Goal: Information Seeking & Learning: Learn about a topic

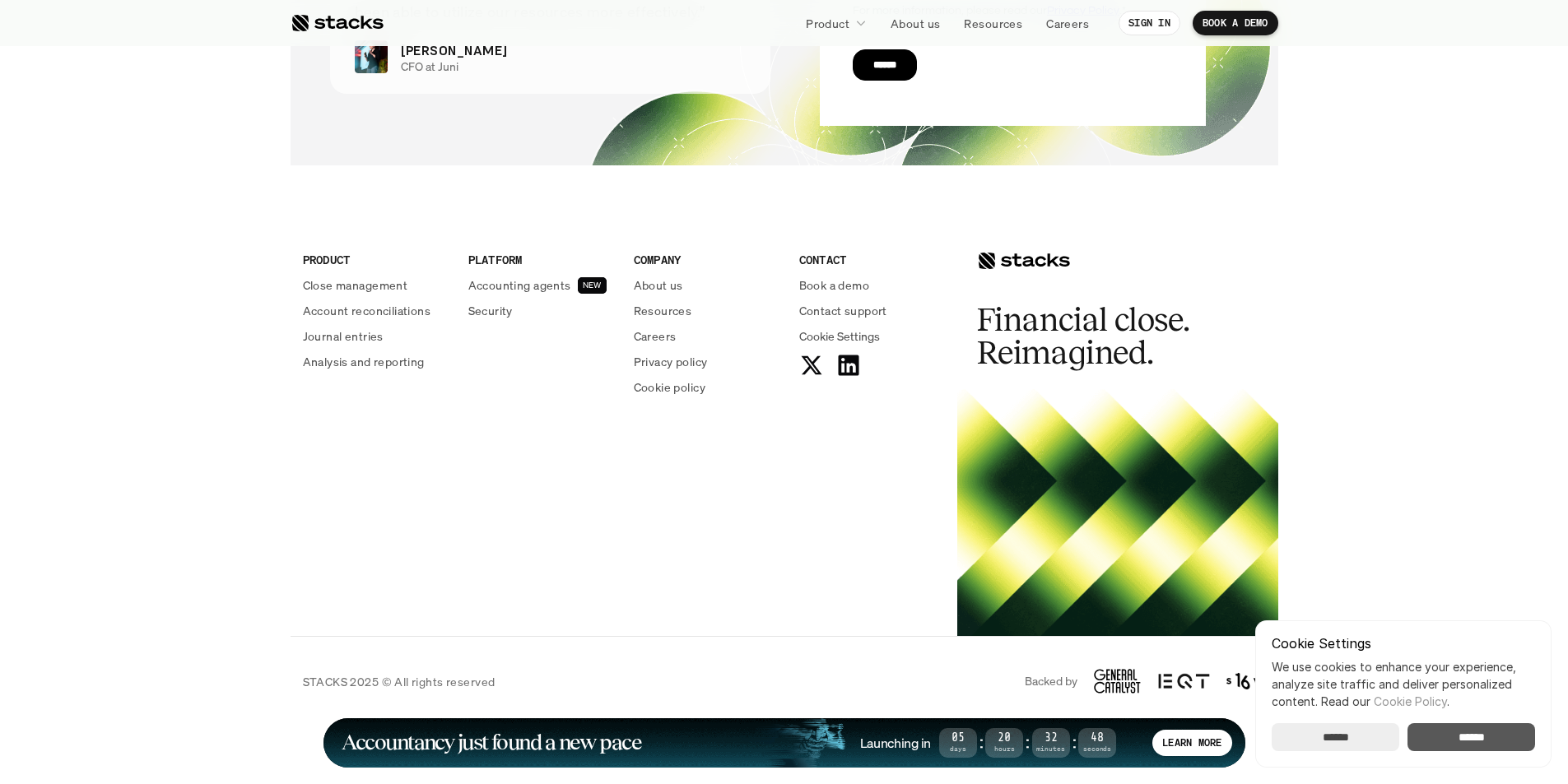
click at [1462, 734] on input "******" at bounding box center [1471, 737] width 128 height 28
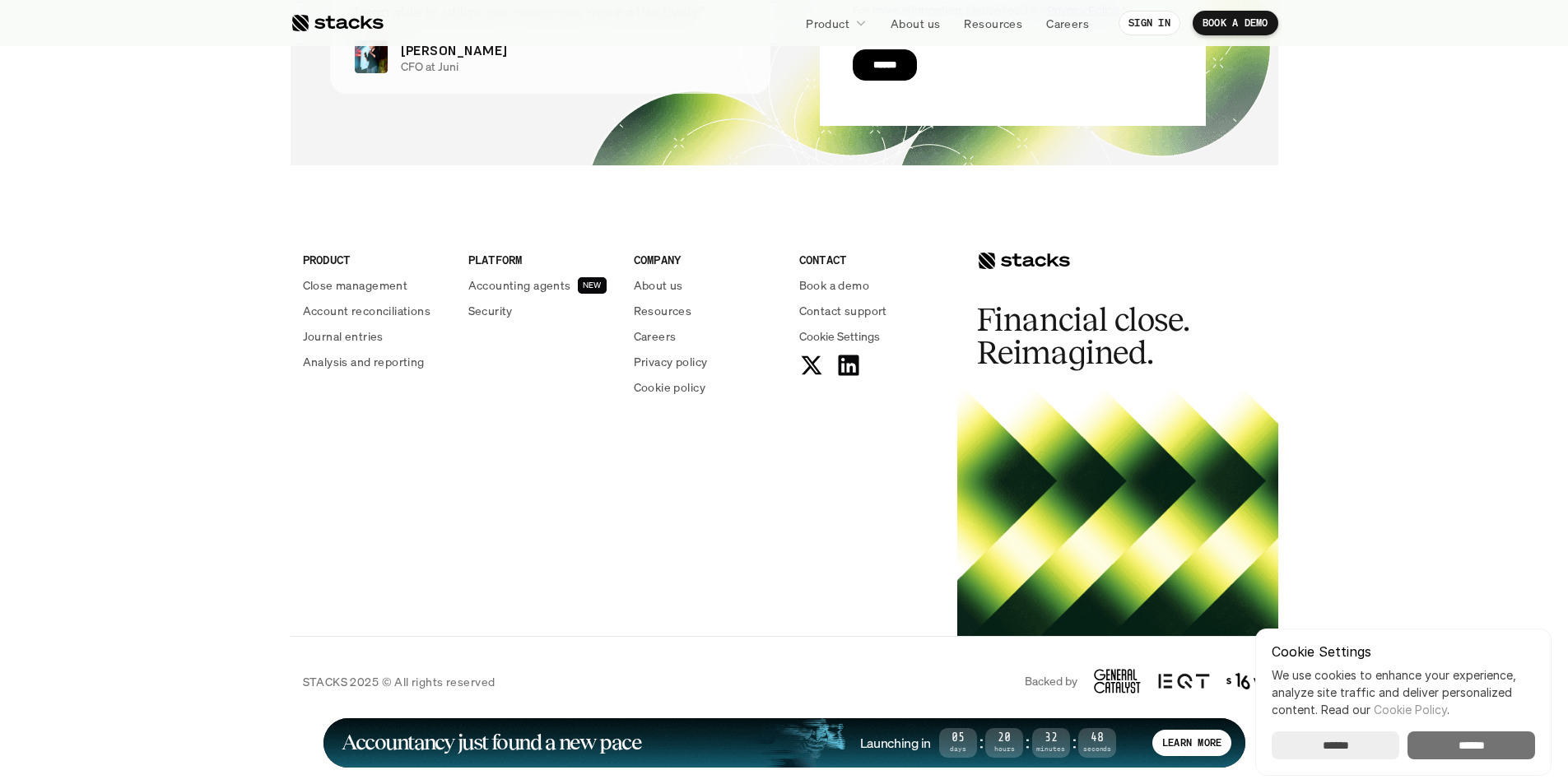
click at [1191, 734] on div "LEARN MORE" at bounding box center [1192, 742] width 79 height 26
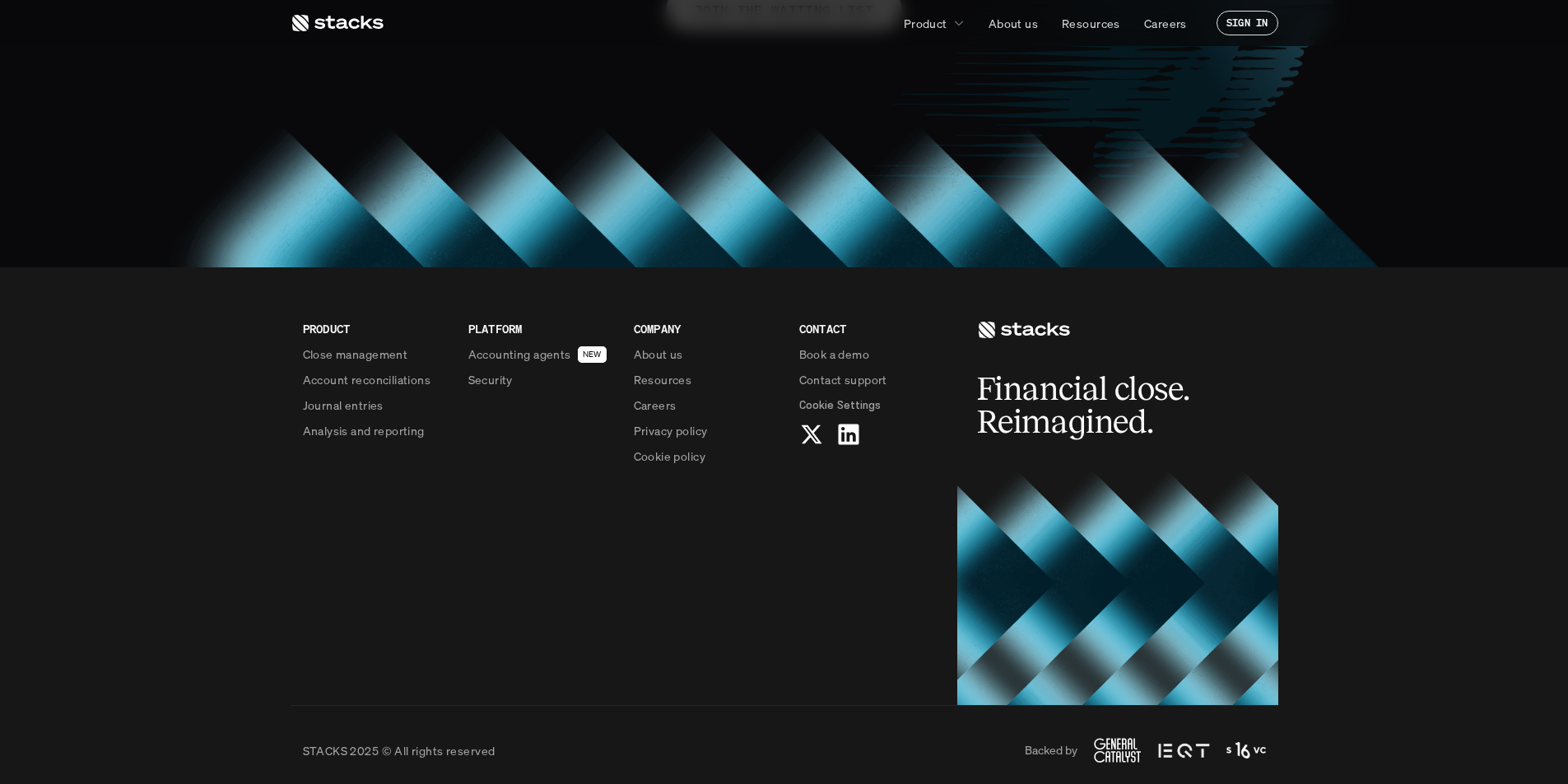
scroll to position [1463, 0]
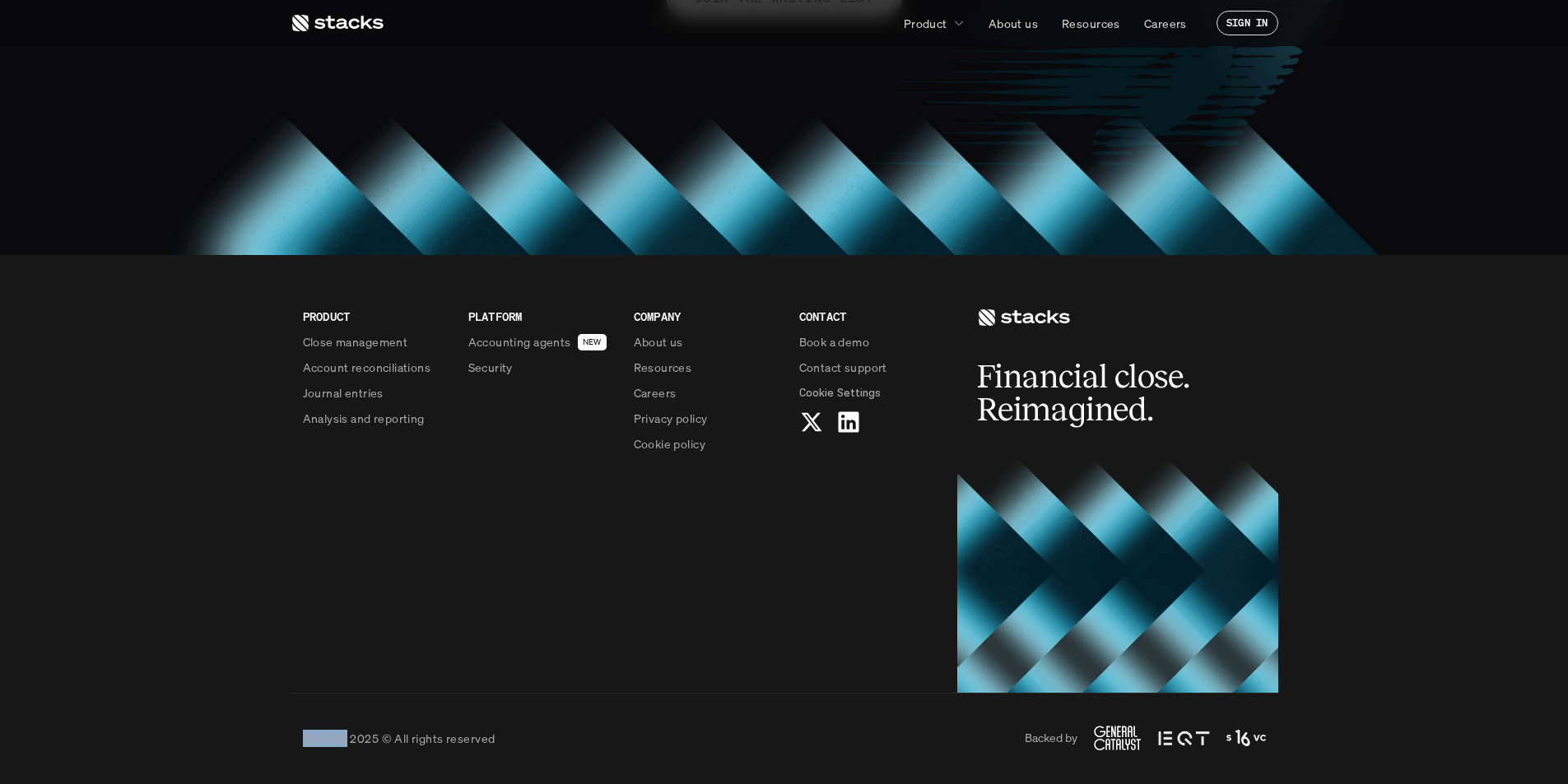
drag, startPoint x: 345, startPoint y: 739, endPoint x: 281, endPoint y: 729, distance: 64.8
click at [281, 729] on footer "PRODUCT Close management Account reconciliations Journal entries Analysis and r…" at bounding box center [784, 519] width 1568 height 528
copy p "STACKS"
click at [657, 417] on p "Privacy policy" at bounding box center [670, 418] width 74 height 17
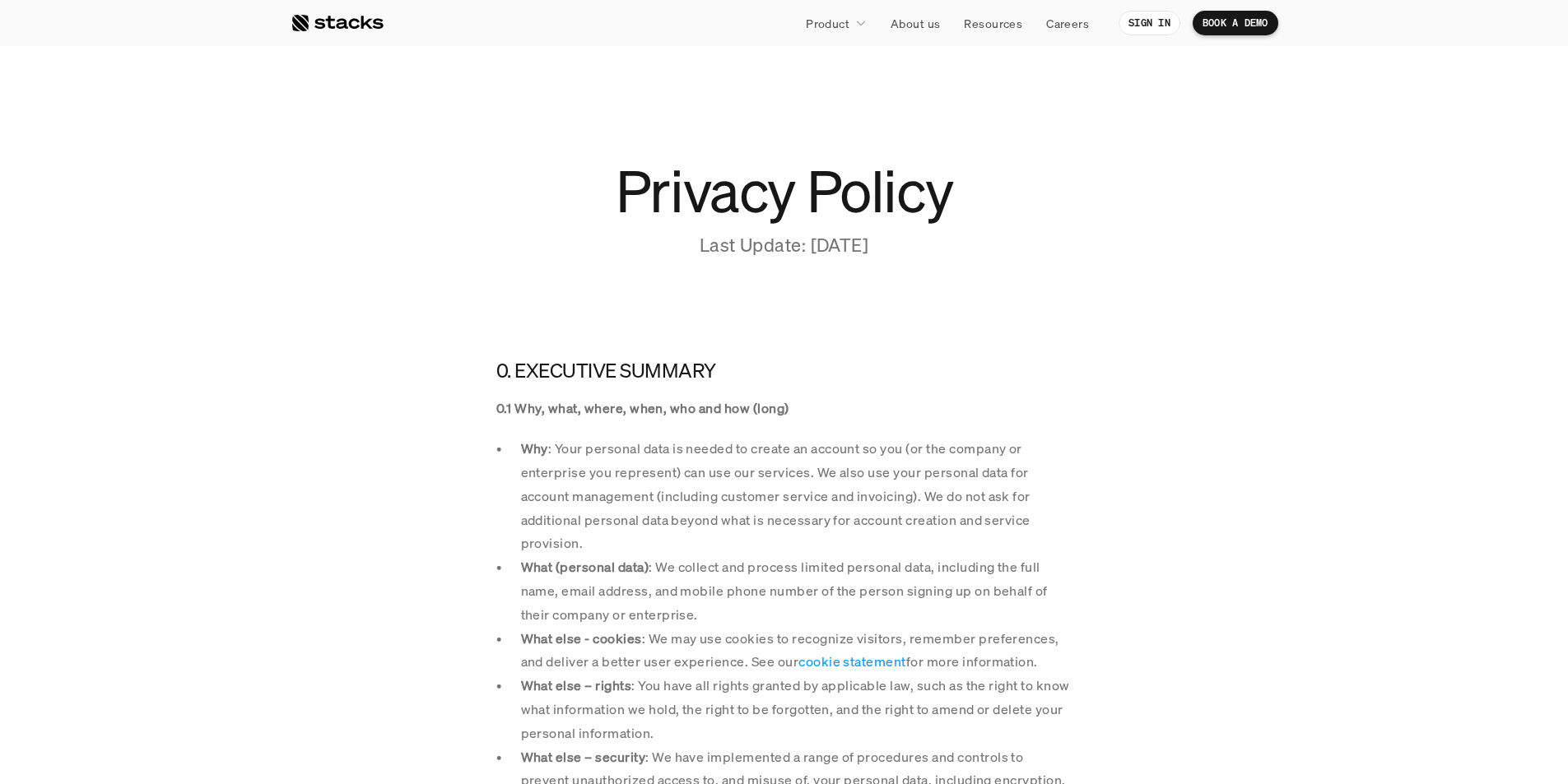
scroll to position [531, 0]
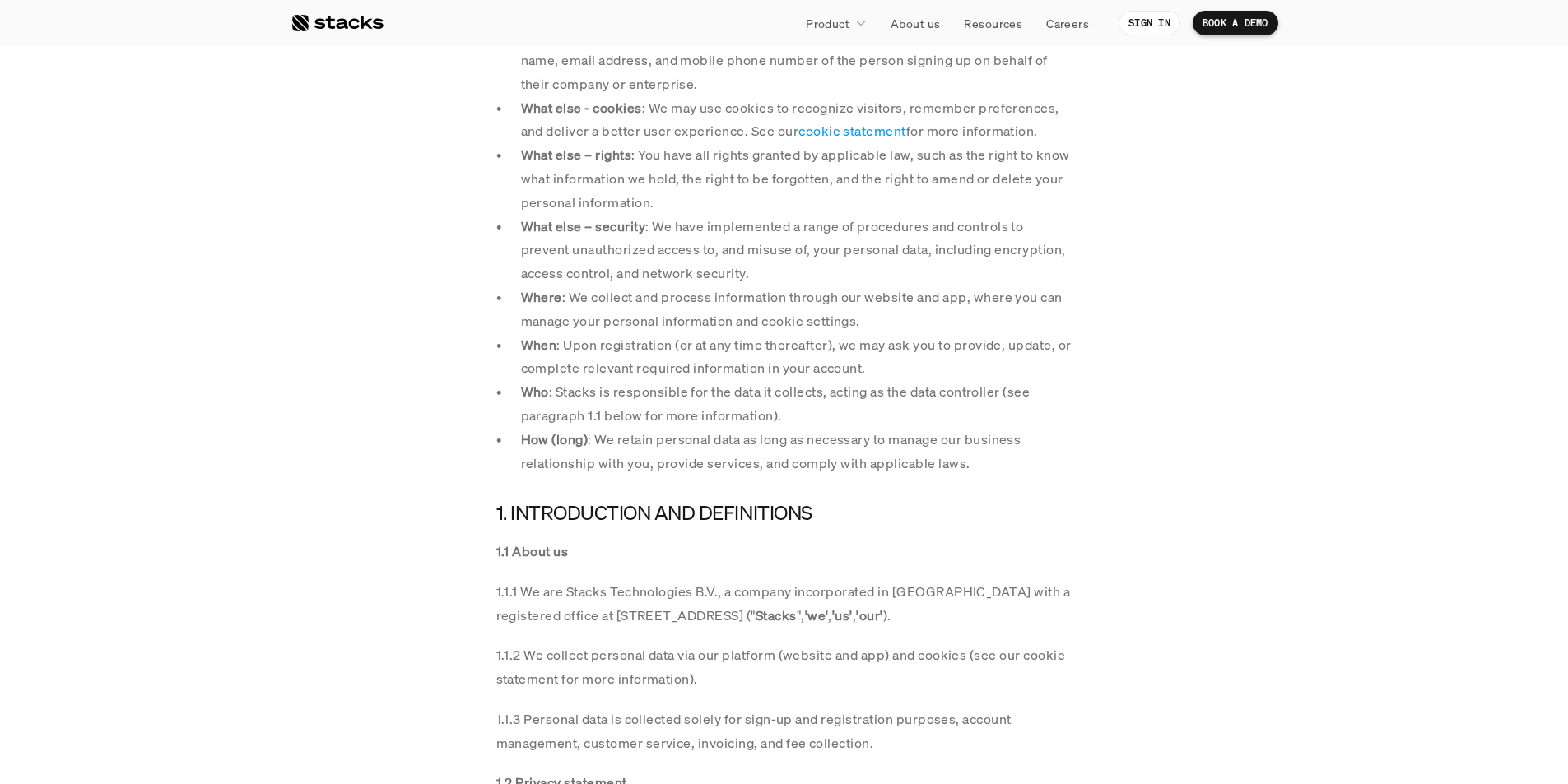
drag, startPoint x: 692, startPoint y: 594, endPoint x: 566, endPoint y: 595, distance: 126.0
click at [566, 595] on p "1.1.1 We are Stacks Technologies B.V., a company incorporated in the Netherland…" at bounding box center [784, 604] width 576 height 47
copy p "Stacks Technologies"
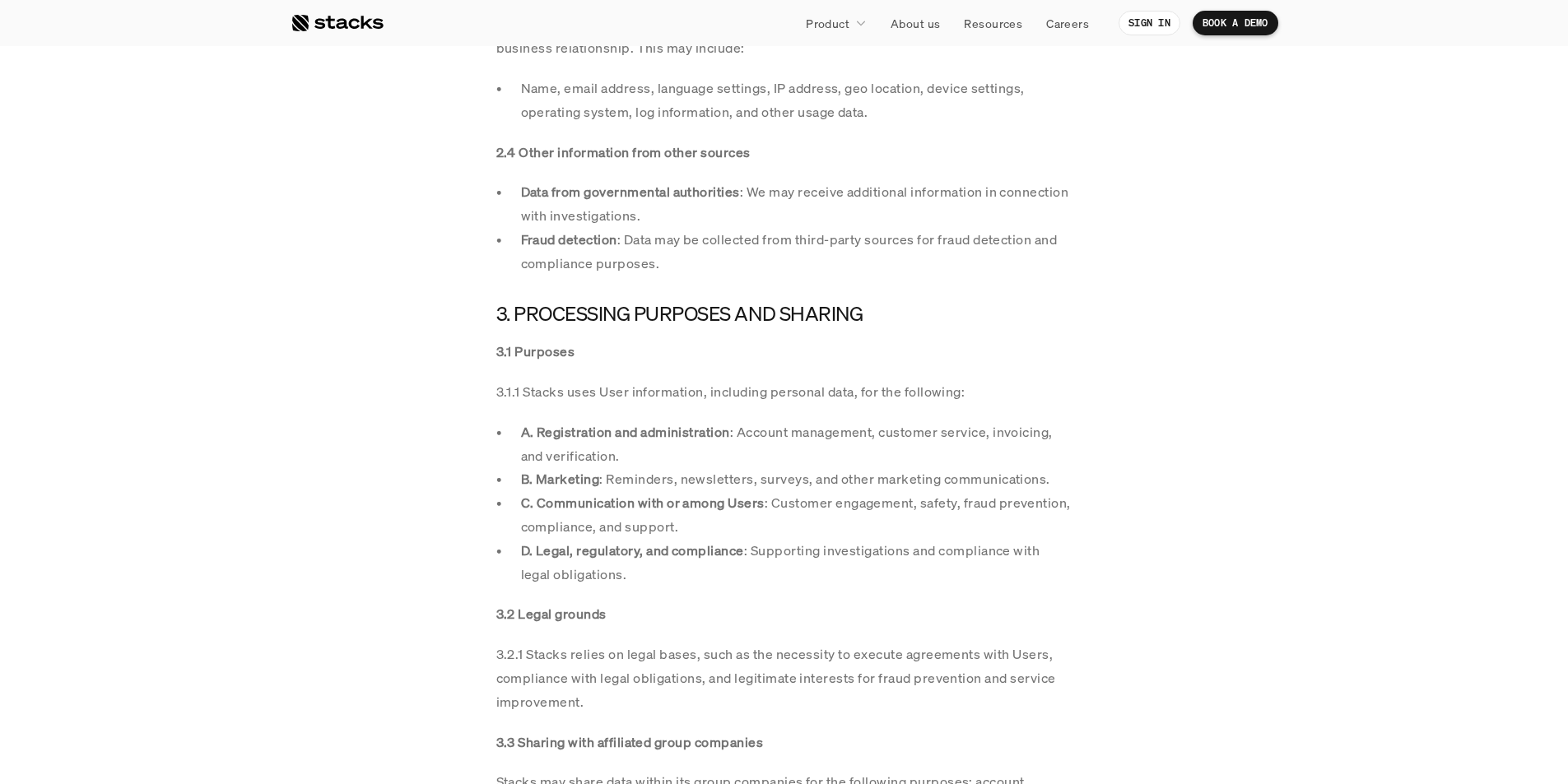
scroll to position [1312, 0]
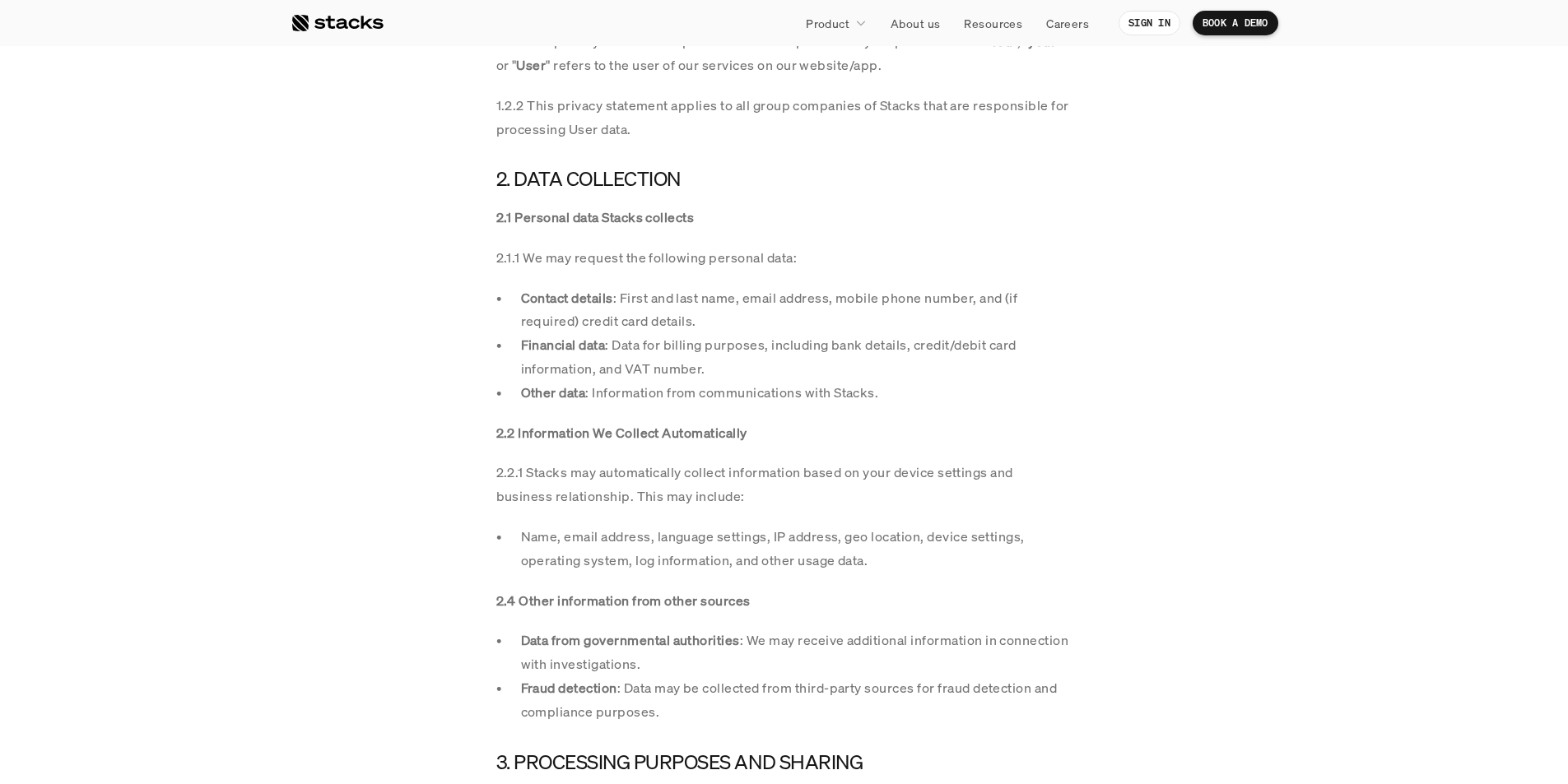
drag, startPoint x: 921, startPoint y: 105, endPoint x: 884, endPoint y: 107, distance: 37.1
click at [884, 107] on p "1.2.2 This privacy statement applies to all group companies of Stacks that are …" at bounding box center [784, 117] width 576 height 47
copy p "Stacks"
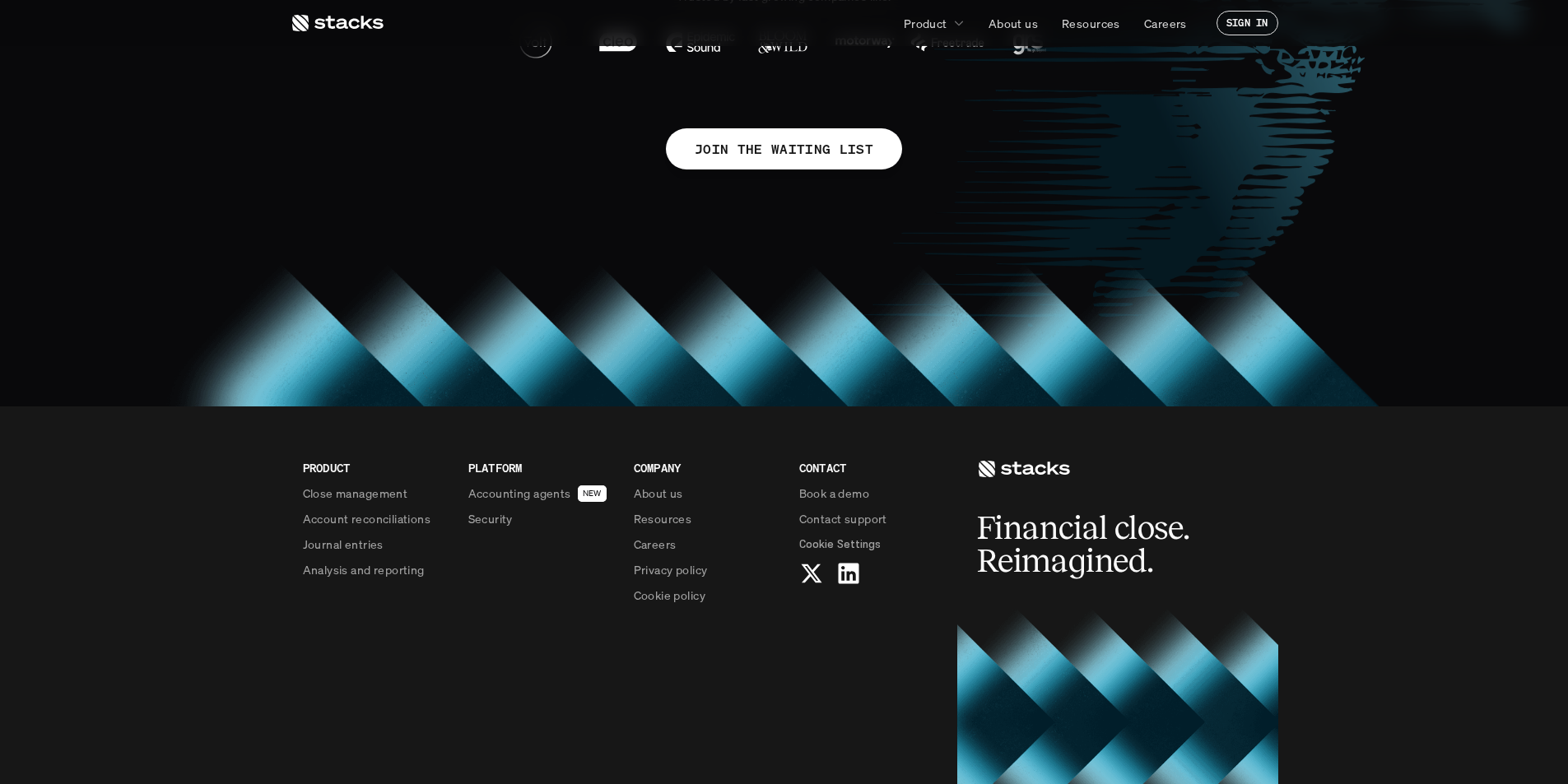
scroll to position [1463, 0]
